Goal: Feedback & Contribution: Leave review/rating

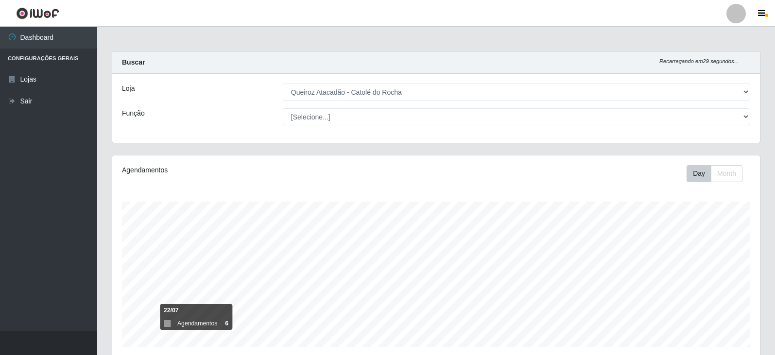
select select "500"
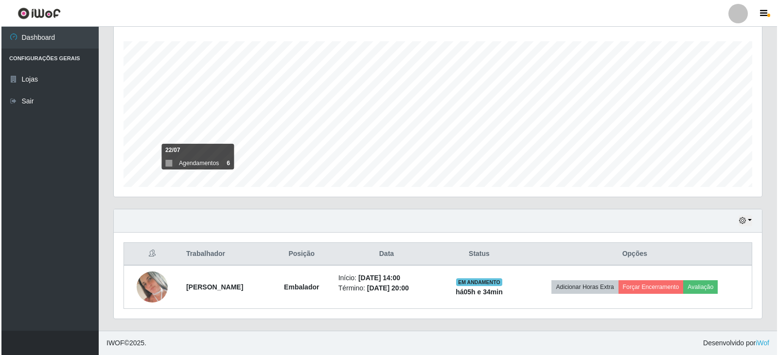
scroll to position [202, 648]
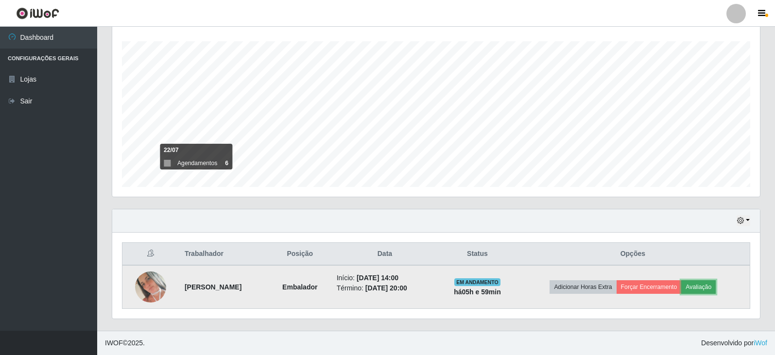
click at [703, 284] on button "Avaliação" at bounding box center [698, 287] width 35 height 14
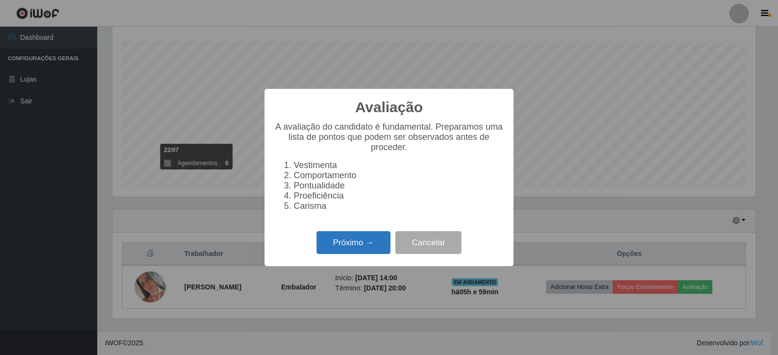
click at [377, 251] on button "Próximo →" at bounding box center [353, 242] width 74 height 23
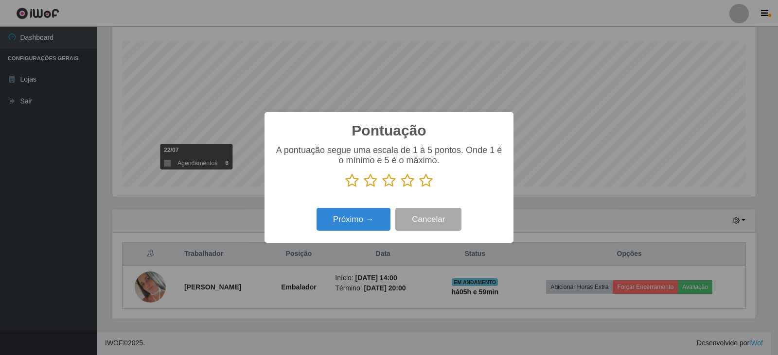
drag, startPoint x: 431, startPoint y: 179, endPoint x: 425, endPoint y: 186, distance: 9.0
click at [431, 179] on icon at bounding box center [426, 181] width 14 height 15
click at [419, 188] on input "radio" at bounding box center [419, 188] width 0 height 0
click at [362, 222] on button "Próximo →" at bounding box center [353, 219] width 74 height 23
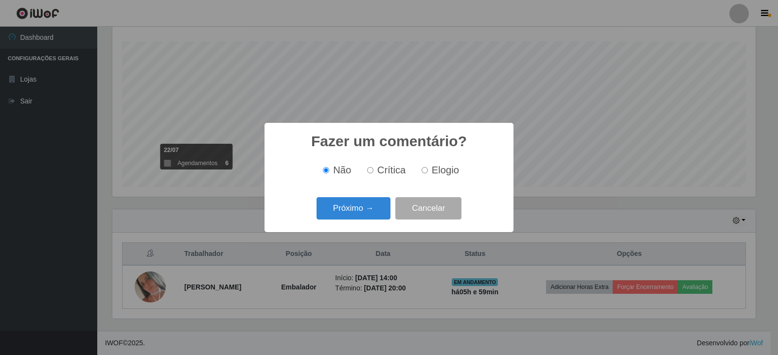
click at [423, 172] on input "Elogio" at bounding box center [424, 170] width 6 height 6
radio input "true"
click at [331, 210] on button "Próximo →" at bounding box center [353, 208] width 74 height 23
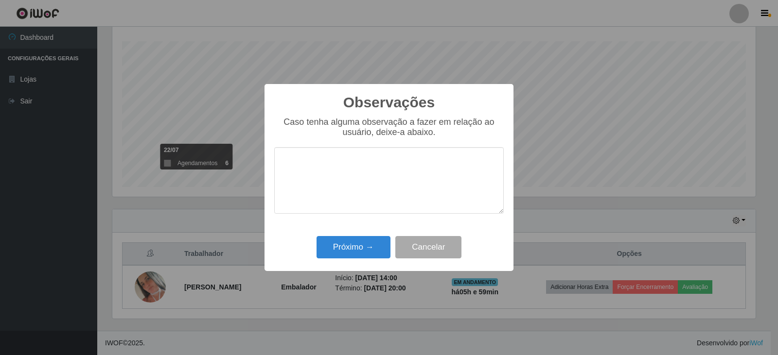
click at [295, 179] on textarea at bounding box center [388, 180] width 229 height 67
type textarea "Bom desempenho"
click at [351, 251] on button "Próximo →" at bounding box center [353, 247] width 74 height 23
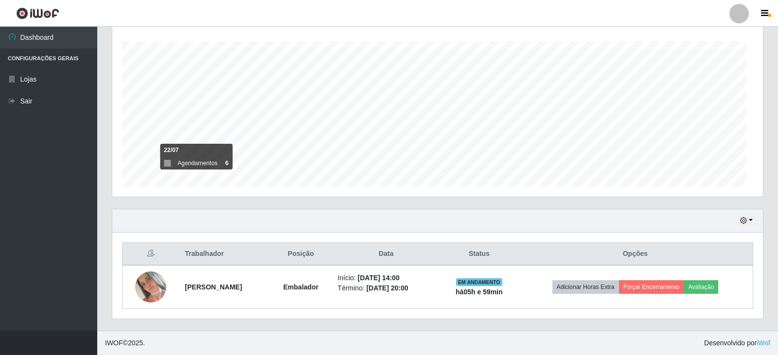
scroll to position [202, 648]
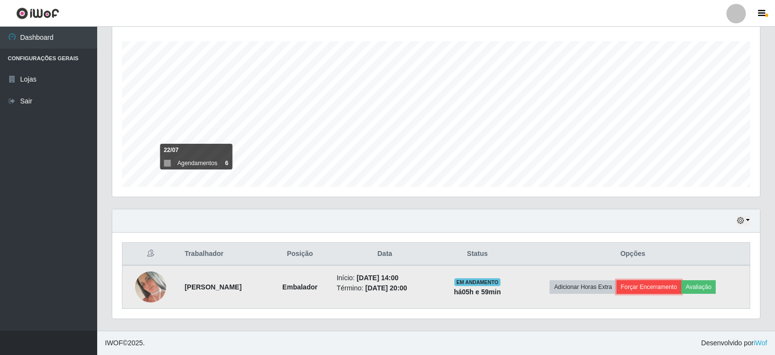
click at [642, 290] on button "Forçar Encerramento" at bounding box center [649, 287] width 65 height 14
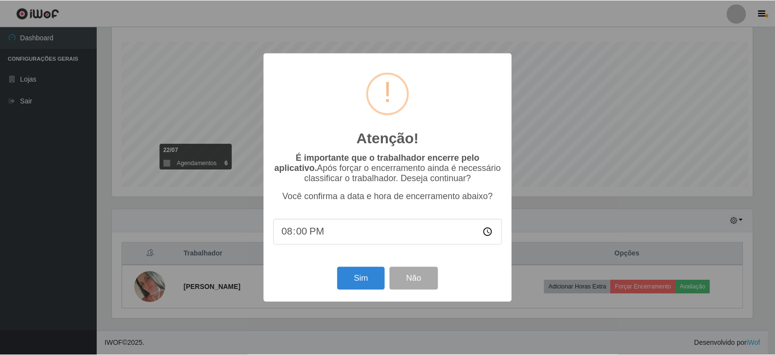
scroll to position [202, 643]
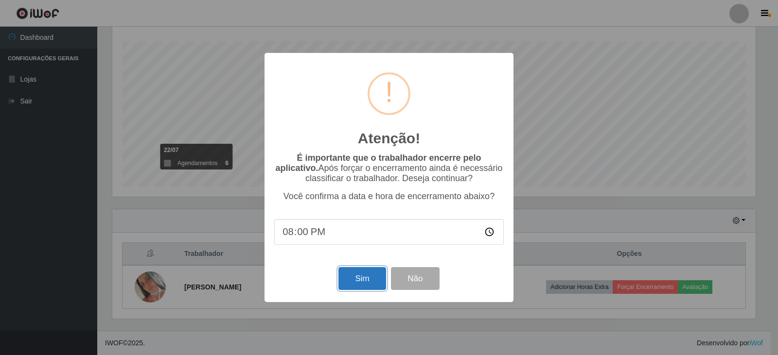
click at [358, 282] on button "Sim" at bounding box center [361, 278] width 47 height 23
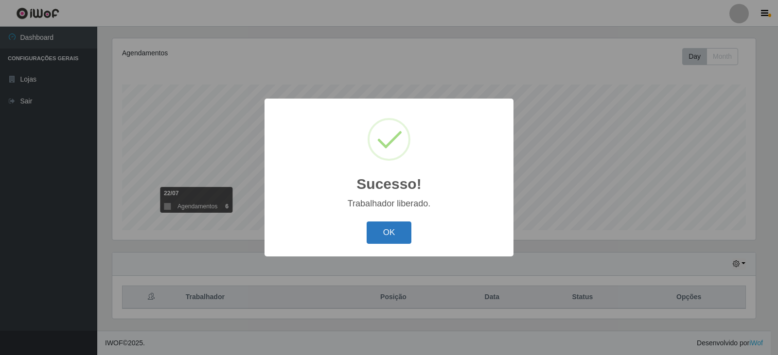
click at [381, 227] on button "OK" at bounding box center [388, 233] width 45 height 23
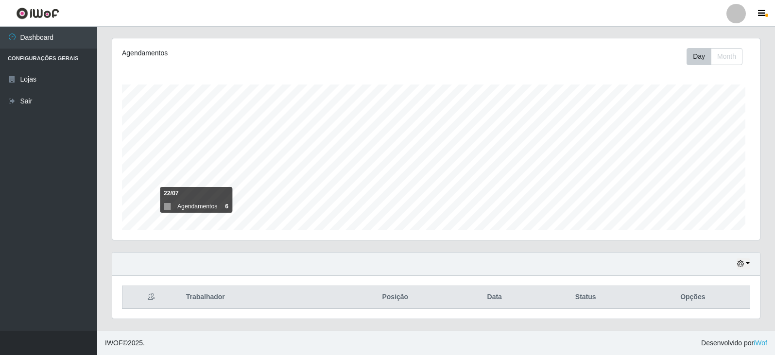
scroll to position [202, 648]
click at [109, 124] on div "Agendamentos Day Month 17/07 Agendamentos 24" at bounding box center [436, 145] width 663 height 214
